Goal: Task Accomplishment & Management: Manage account settings

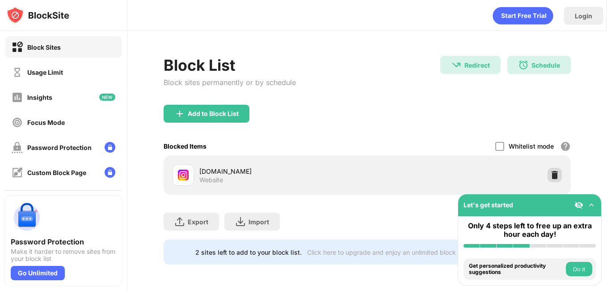
click at [554, 172] on img at bounding box center [554, 174] width 9 height 9
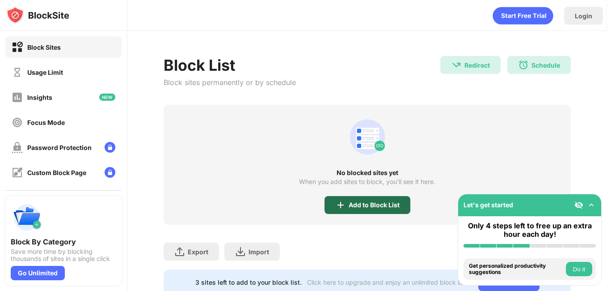
click at [387, 200] on div "Add to Block List" at bounding box center [368, 205] width 86 height 18
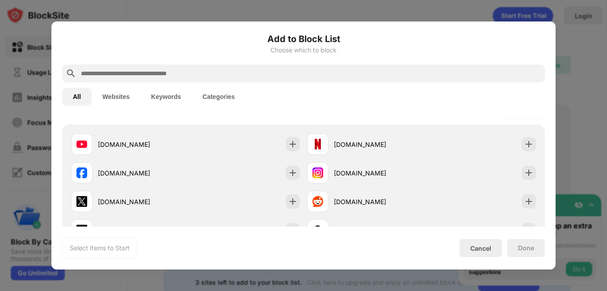
scroll to position [149, 0]
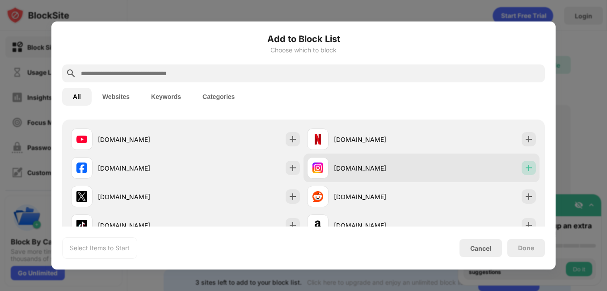
click at [524, 171] on img at bounding box center [528, 167] width 9 height 9
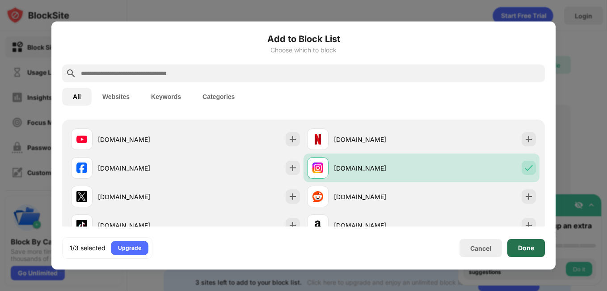
click at [523, 246] on div "Done" at bounding box center [526, 247] width 16 height 7
